Goal: Navigation & Orientation: Find specific page/section

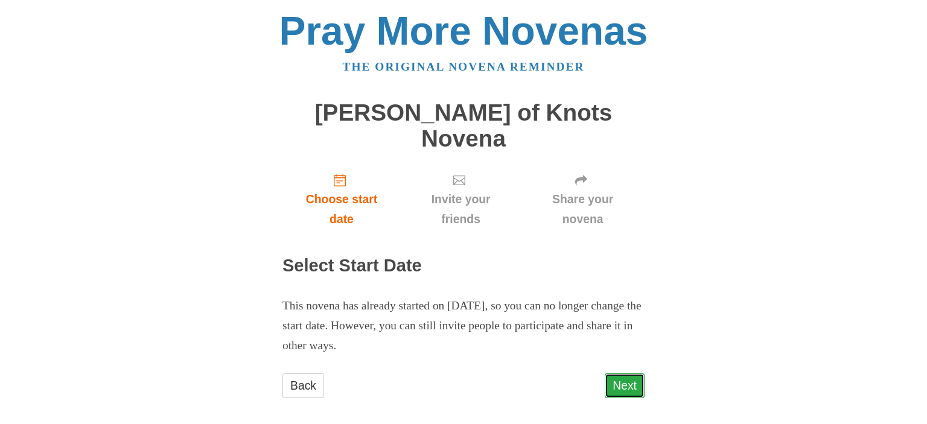
click at [628, 374] on link "Next" at bounding box center [625, 386] width 40 height 25
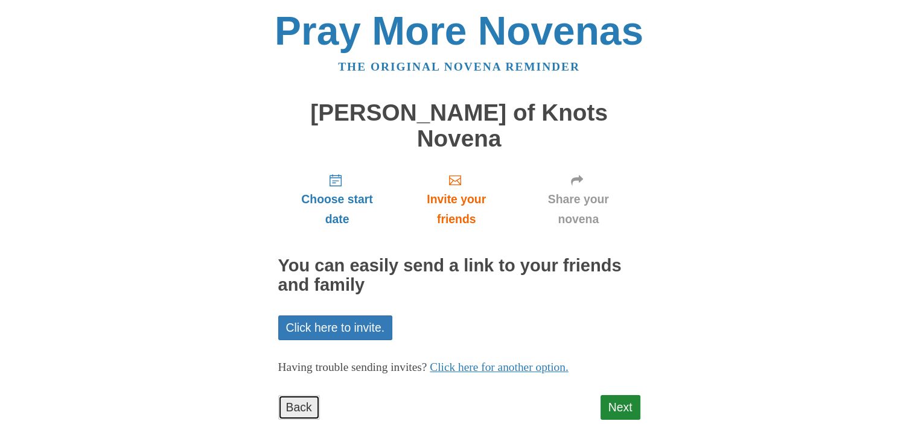
click at [301, 395] on link "Back" at bounding box center [299, 407] width 42 height 25
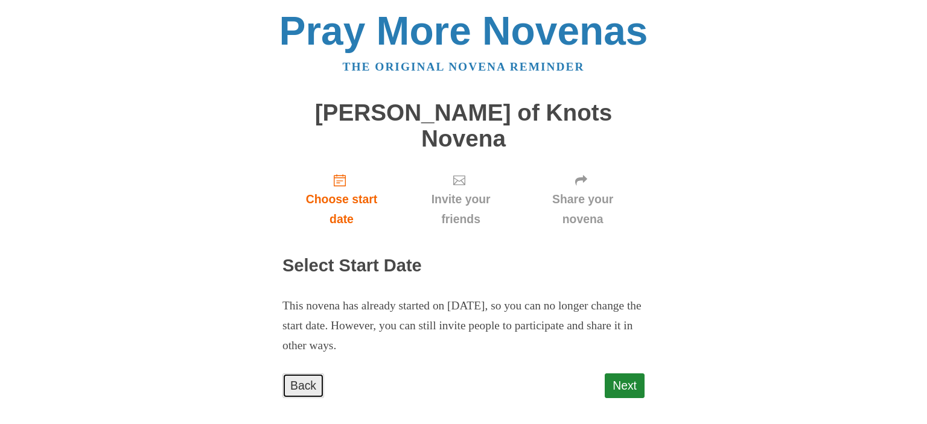
click at [301, 374] on link "Back" at bounding box center [303, 386] width 42 height 25
